Goal: Task Accomplishment & Management: Complete application form

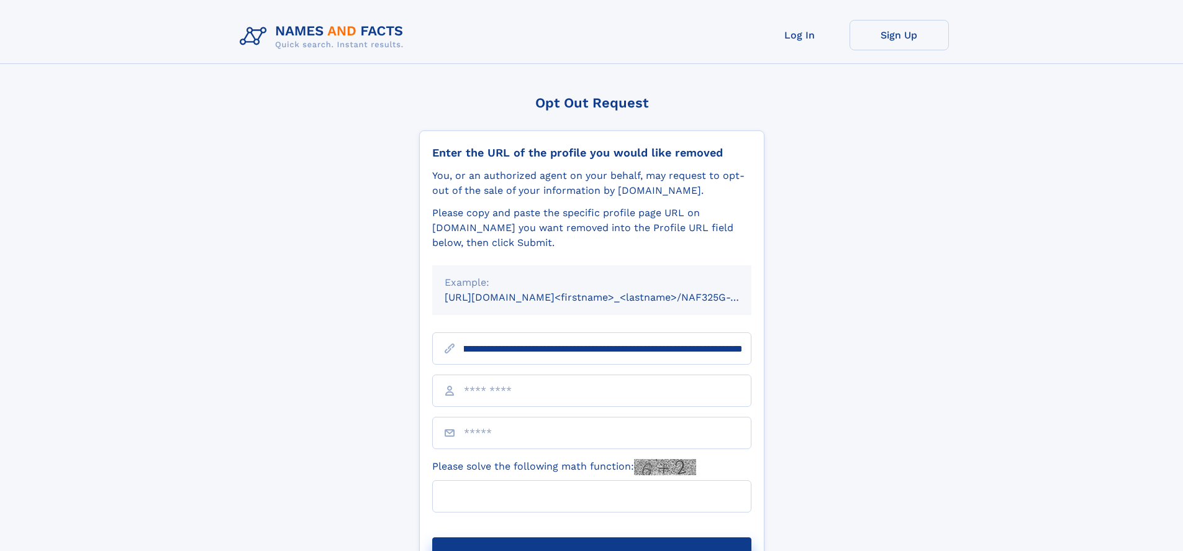
scroll to position [0, 142]
type input "**********"
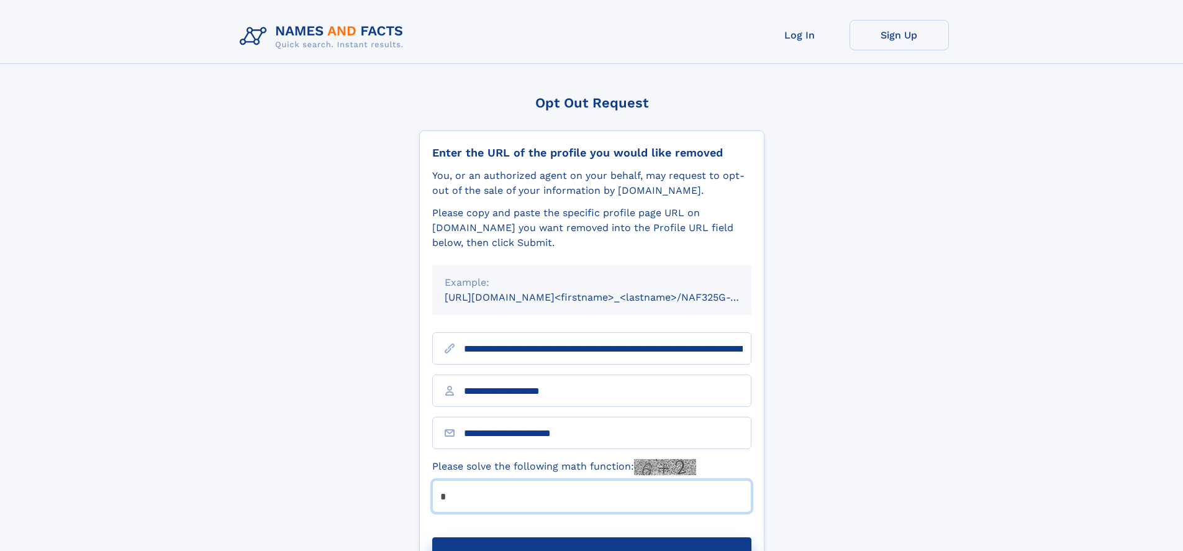
type input "*"
click at [591, 537] on button "Submit Opt Out Request" at bounding box center [591, 557] width 319 height 40
